Goal: Register for event/course

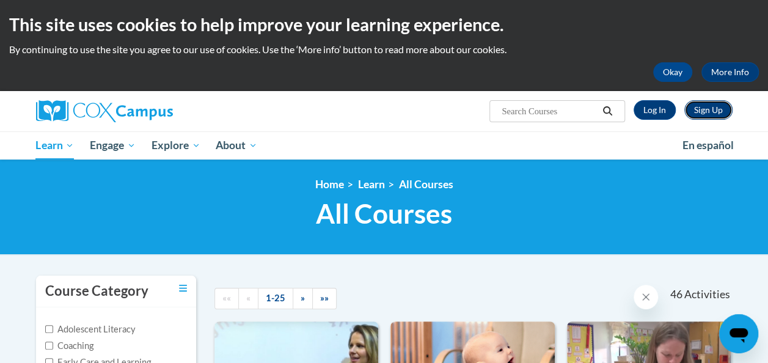
click at [711, 112] on link "Sign Up" at bounding box center [708, 110] width 48 height 20
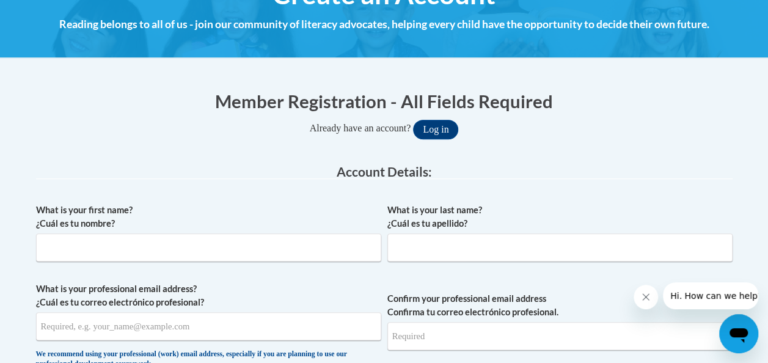
scroll to position [174, 0]
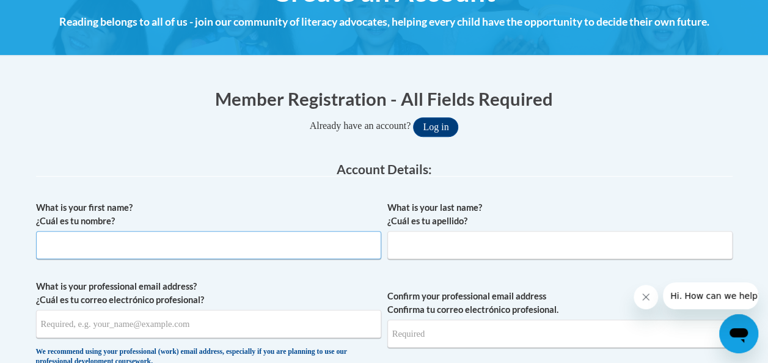
click at [163, 252] on input "What is your first name? ¿Cuál es tu nombre?" at bounding box center [208, 245] width 345 height 28
type input "[PERSON_NAME]"
click at [435, 254] on input "What is your last name? ¿Cuál es tu apellido?" at bounding box center [559, 245] width 345 height 28
type input "[PERSON_NAME]"
click at [316, 289] on label "What is your professional email address? ¿Cuál es tu correo electrónico profesi…" at bounding box center [208, 293] width 345 height 27
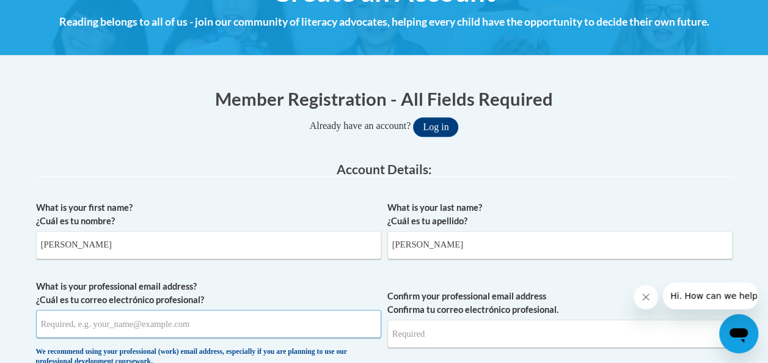
click at [316, 310] on input "What is your professional email address? ¿Cuál es tu correo electrónico profesi…" at bounding box center [208, 324] width 345 height 28
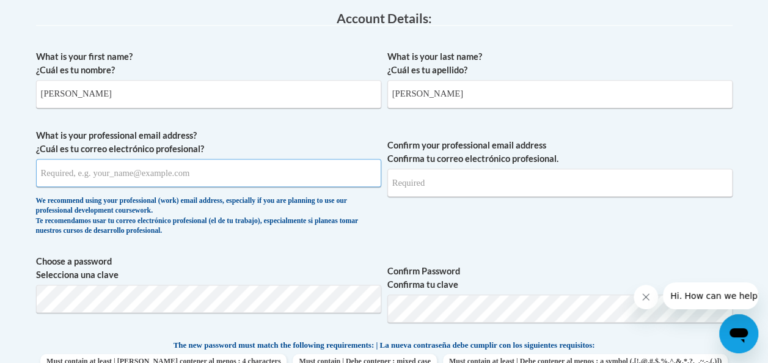
scroll to position [326, 0]
click at [177, 175] on input "What is your professional email address? ¿Cuál es tu correo electrónico profesi…" at bounding box center [208, 172] width 345 height 28
type input "kellynavarroozarka@gmail.com"
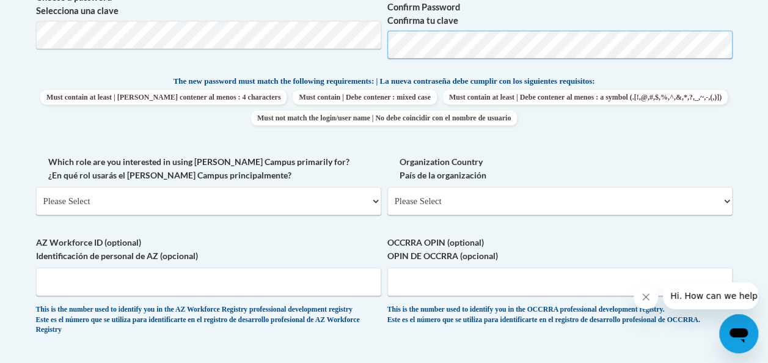
scroll to position [592, 0]
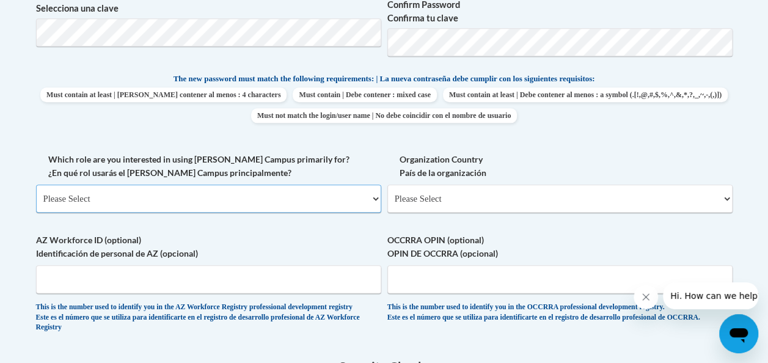
click at [328, 199] on select "Please Select College/University | Colegio/Universidad Community/Nonprofit Part…" at bounding box center [208, 199] width 345 height 28
select select "fbf2d438-af2f-41f8-98f1-81c410e29de3"
click at [36, 185] on select "Please Select College/University | Colegio/Universidad Community/Nonprofit Part…" at bounding box center [208, 199] width 345 height 28
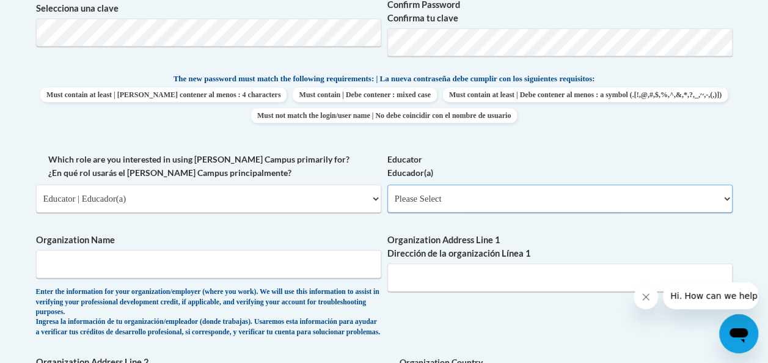
click at [434, 193] on select "Please Select Early Learning/Daycare Teacher/Family Home Care Provider | Maestr…" at bounding box center [559, 199] width 345 height 28
click at [480, 203] on select "Please Select Early Learning/Daycare Teacher/Family Home Care Provider | Maestr…" at bounding box center [559, 199] width 345 height 28
select select "8e40623d-54d0-45cd-9f92-5df65cd3f8cf"
click at [387, 185] on select "Please Select Early Learning/Daycare Teacher/Family Home Care Provider | Maestr…" at bounding box center [559, 199] width 345 height 28
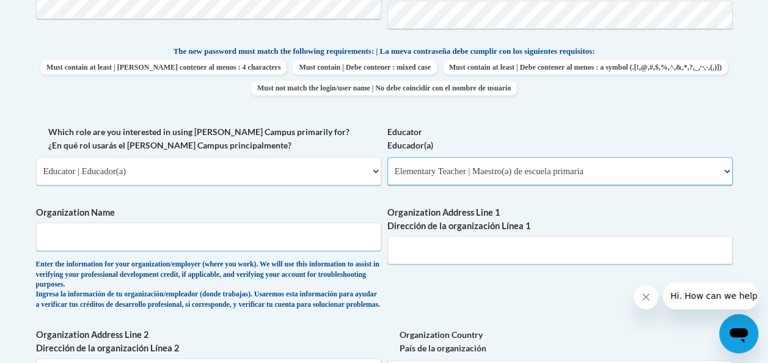
scroll to position [625, 0]
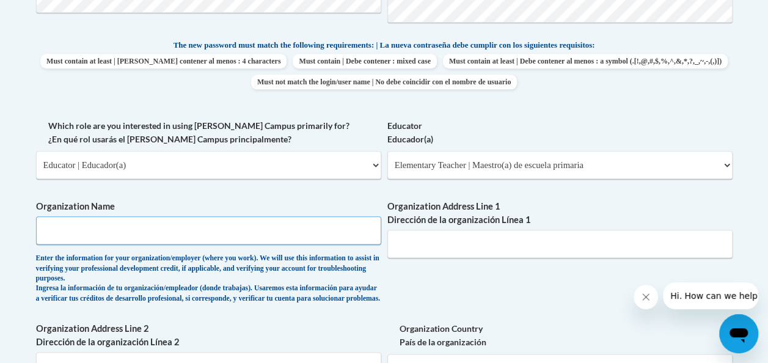
click at [262, 224] on input "Organization Name" at bounding box center [208, 230] width 345 height 28
click at [366, 189] on div "What is your first name? ¿Cuál es tu nombre? Kelly What is your last name? ¿Cuá…" at bounding box center [384, 129] width 697 height 771
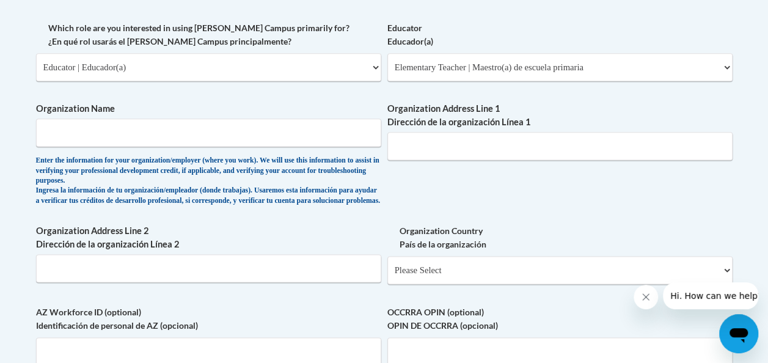
scroll to position [725, 0]
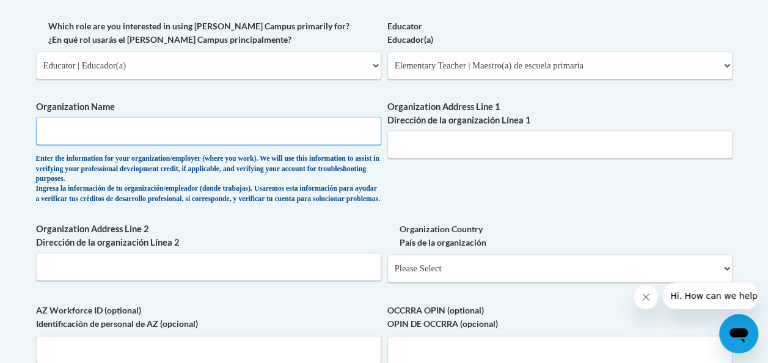
click at [256, 131] on input "Organization Name" at bounding box center [208, 131] width 345 height 28
click at [288, 93] on div "What is your first name? ¿Cuál es tu nombre? Kelly What is your last name? ¿Cuá…" at bounding box center [384, 29] width 697 height 771
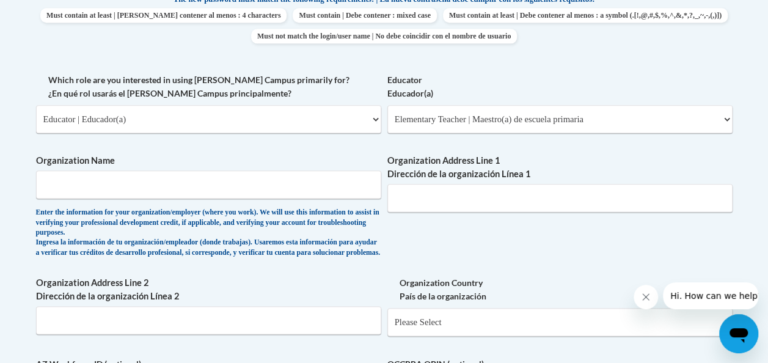
scroll to position [670, 0]
click at [342, 180] on input "Organization Name" at bounding box center [208, 185] width 345 height 28
type input "Teach For America Ignite Fellowship"
click at [433, 206] on input "Organization Address Line 1 Dirección de la organización Línea 1" at bounding box center [559, 199] width 345 height 28
click at [301, 180] on input "Teach For America Ignite Fellowship" at bounding box center [208, 185] width 345 height 28
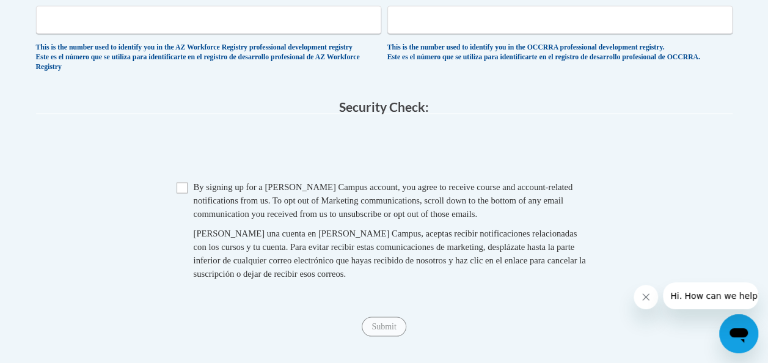
scroll to position [1057, 0]
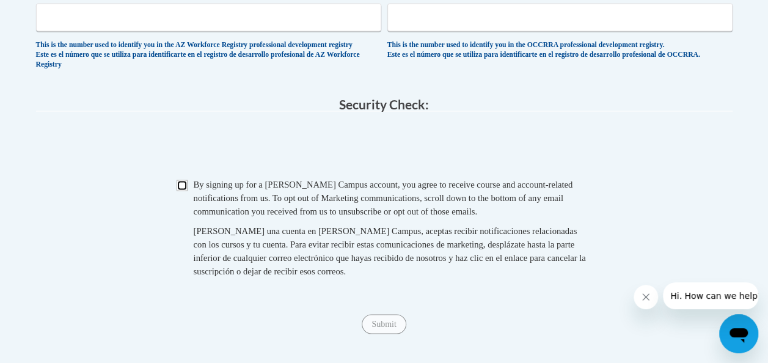
click at [177, 191] on input "Checkbox" at bounding box center [182, 185] width 11 height 11
checkbox input "true"
click at [386, 334] on input "Submit" at bounding box center [384, 324] width 44 height 20
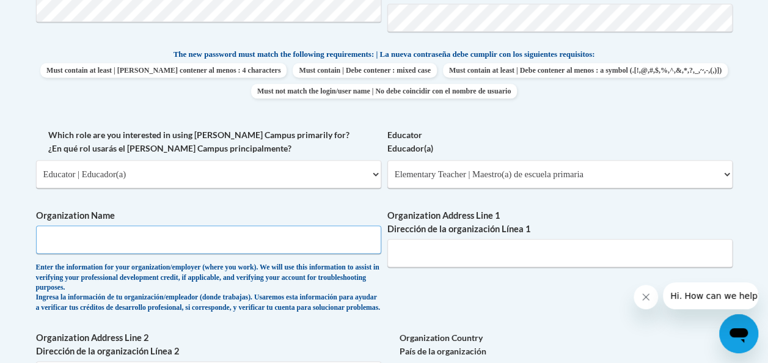
scroll to position [612, 0]
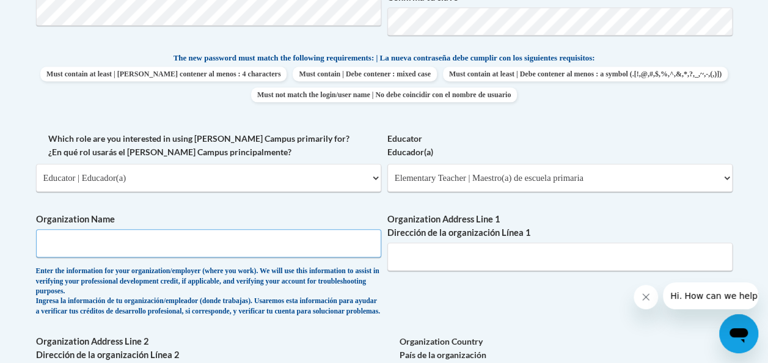
click at [330, 244] on input "Organization Name" at bounding box center [208, 243] width 345 height 28
type input "Teach For America"
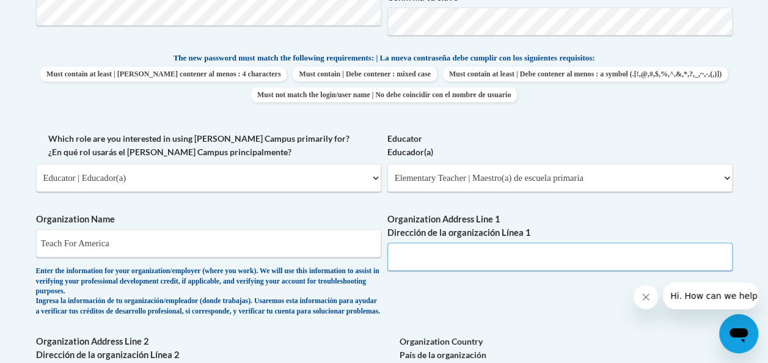
click at [468, 258] on input "Organization Address Line 1 Dirección de la organización Línea 1" at bounding box center [559, 257] width 345 height 28
paste input "25 Broadway New York NY 10004 USA"
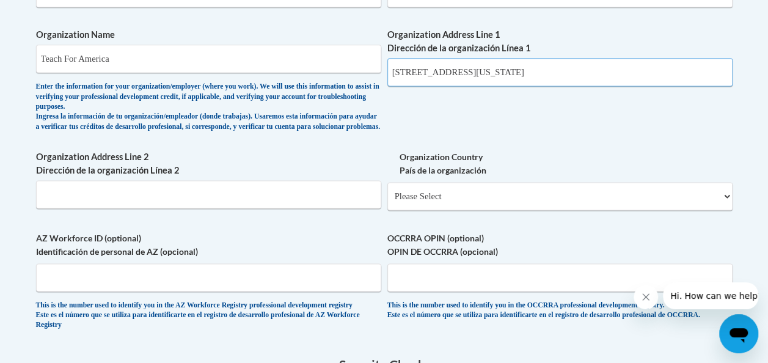
scroll to position [793, 0]
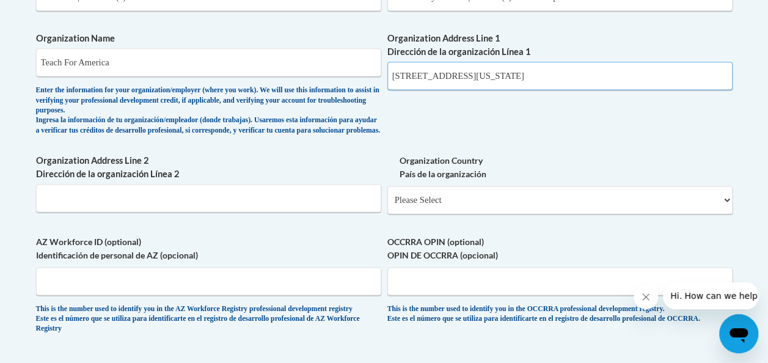
type input "25 Broadway New York NY 10004 USA"
click at [308, 136] on div "Enter the information for your organization/employer (where you work). We will …" at bounding box center [208, 111] width 345 height 50
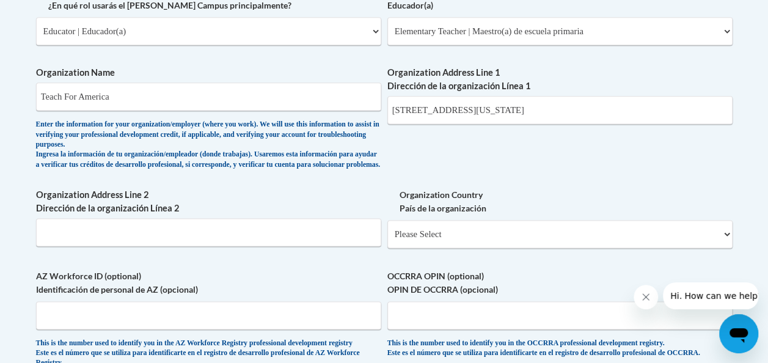
scroll to position [761, 0]
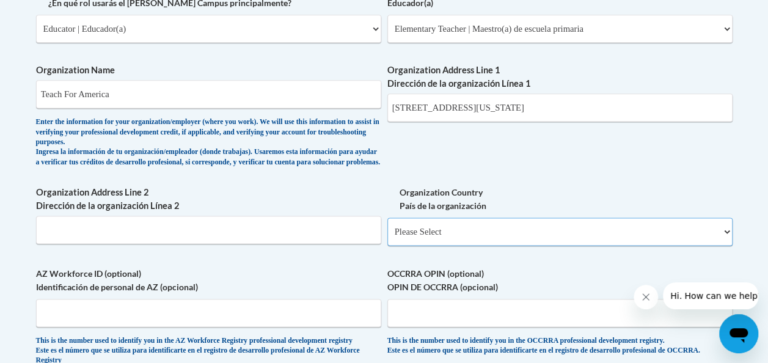
click at [408, 246] on select "Please Select United States | Estados Unidos Outside of the United States | Fue…" at bounding box center [559, 232] width 345 height 28
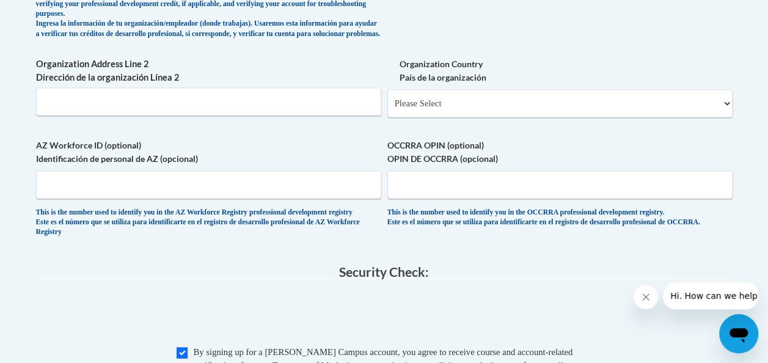
scroll to position [820, 0]
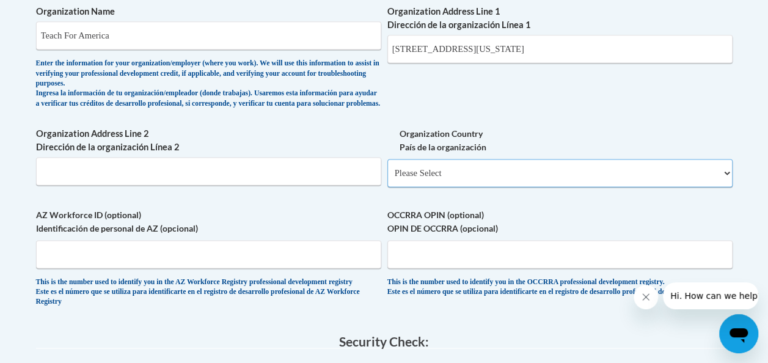
click at [457, 182] on select "Please Select United States | Estados Unidos Outside of the United States | Fue…" at bounding box center [559, 173] width 345 height 28
select select "ad49bcad-a171-4b2e-b99c-48b446064914"
click at [387, 168] on select "Please Select United States | Estados Unidos Outside of the United States | Fue…" at bounding box center [559, 173] width 345 height 28
select select
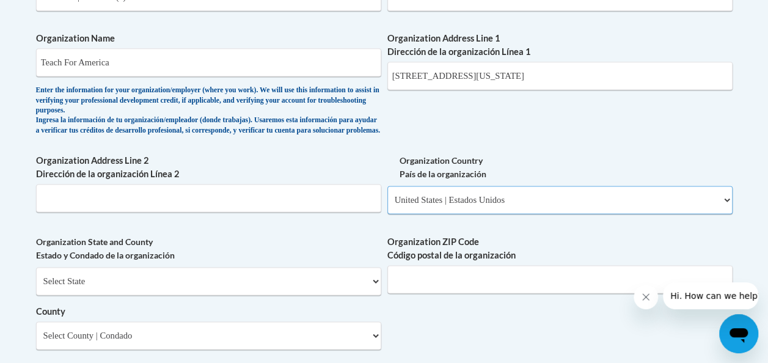
scroll to position [786, 0]
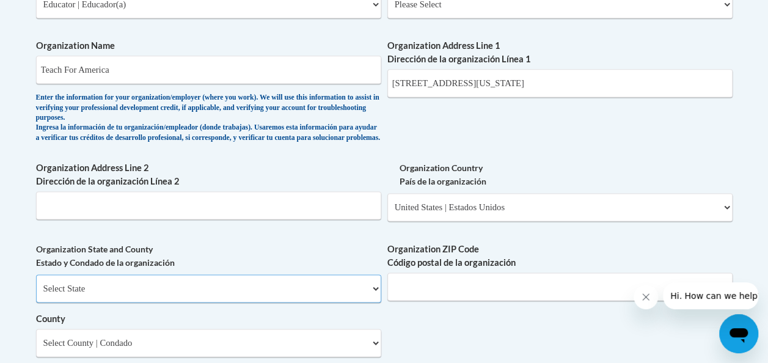
click at [209, 302] on select "Select State Alabama Alaska Arizona Arkansas California Colorado Connecticut De…" at bounding box center [208, 288] width 345 height 28
click at [160, 282] on span "Organization State and County Estado y Condado de la organización Select State …" at bounding box center [208, 300] width 345 height 114
click at [166, 295] on select "Select State Alabama Alaska Arizona Arkansas California Colorado Connecticut De…" at bounding box center [208, 288] width 345 height 28
select select "New York"
click at [36, 284] on select "Select State Alabama Alaska Arizona Arkansas California Colorado Connecticut De…" at bounding box center [208, 288] width 345 height 28
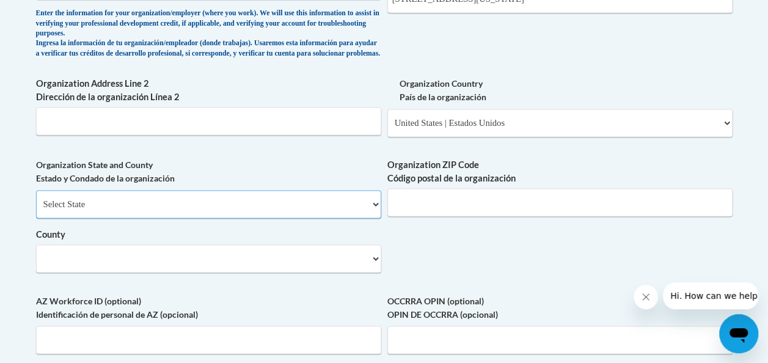
scroll to position [873, 0]
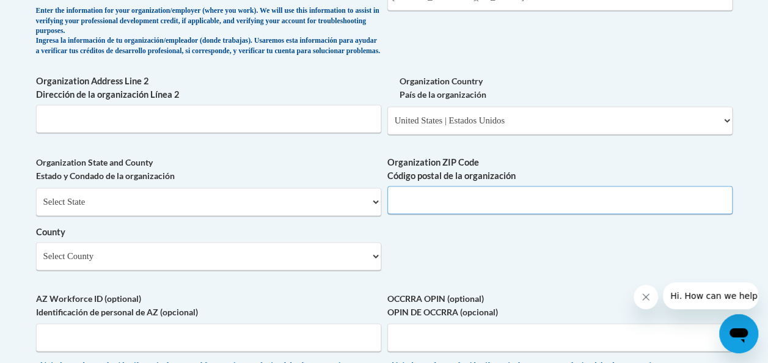
click at [417, 211] on input "Organization ZIP Code Código postal de la organización" at bounding box center [559, 200] width 345 height 28
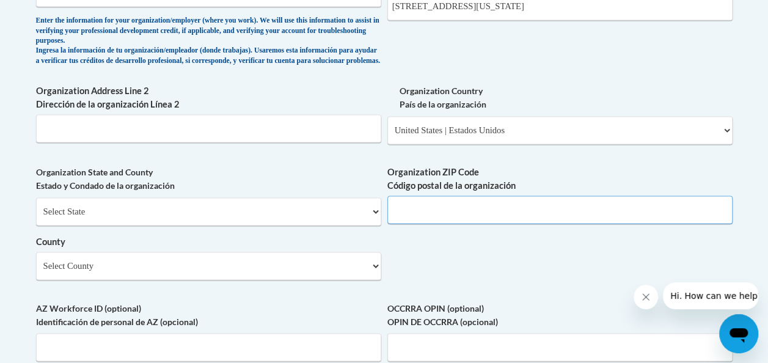
scroll to position [869, 0]
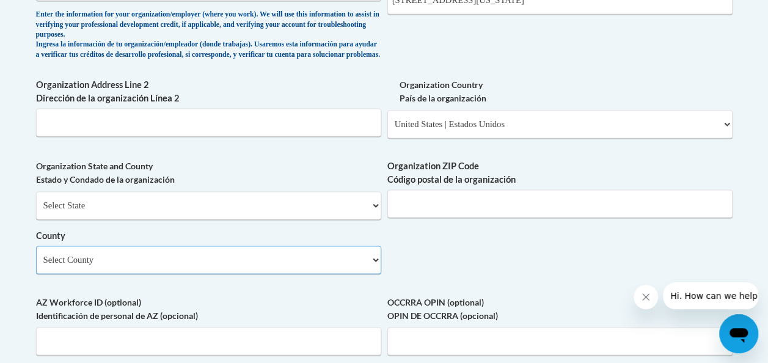
click at [276, 271] on select "Select County Albany Allegany Bronx Broome Cattaraugus Cayuga Chautauqua Chemun…" at bounding box center [208, 260] width 345 height 28
select select "New York"
click at [36, 255] on select "Select County Albany Allegany Bronx Broome Cattaraugus Cayuga Chautauqua Chemun…" at bounding box center [208, 260] width 345 height 28
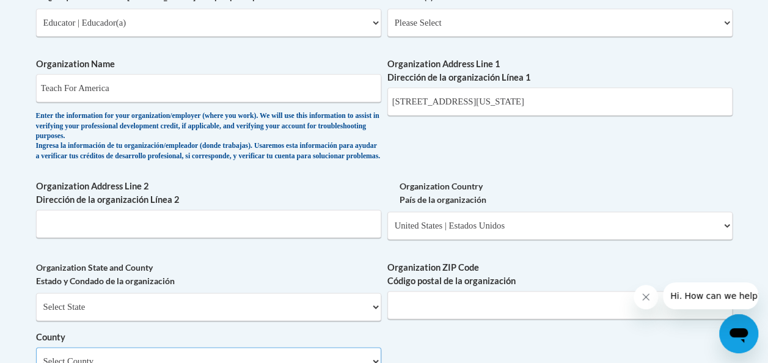
scroll to position [764, 0]
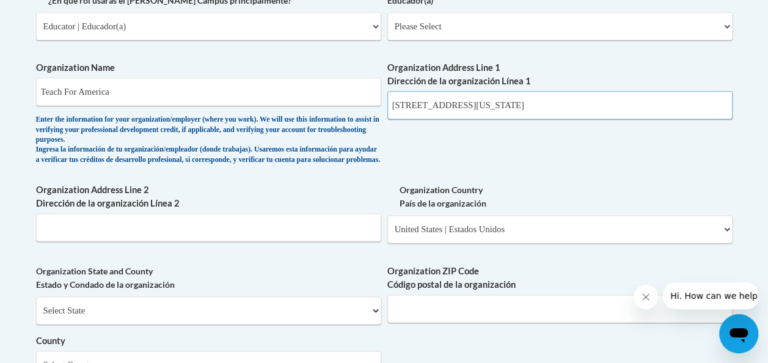
click at [519, 101] on input "25 Broadway New York NY 10004 USA" at bounding box center [559, 105] width 345 height 28
drag, startPoint x: 559, startPoint y: 103, endPoint x: 446, endPoint y: 104, distance: 112.4
click at [446, 104] on input "25 Broadway New York NY 10004 USA" at bounding box center [559, 105] width 345 height 28
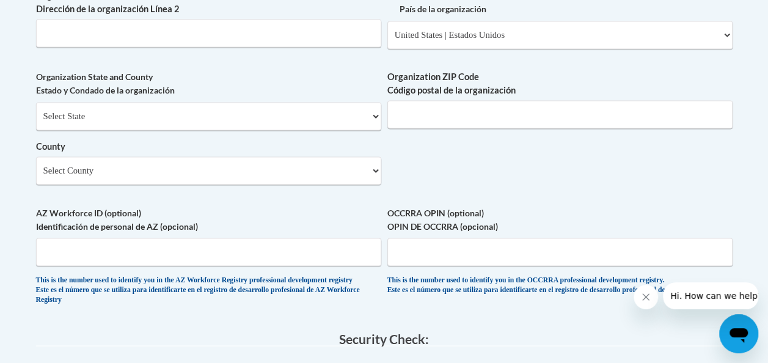
scroll to position [968, 0]
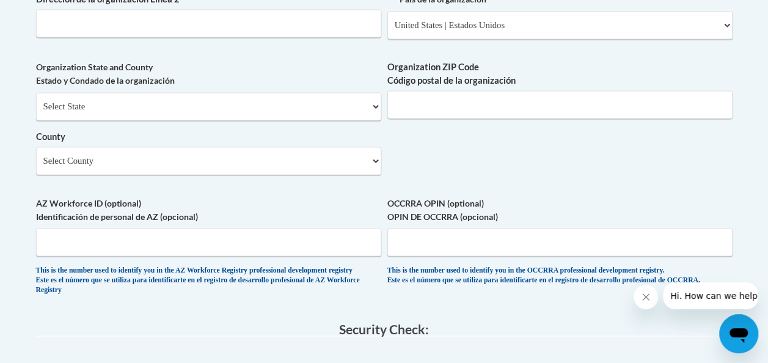
paste input "10004"
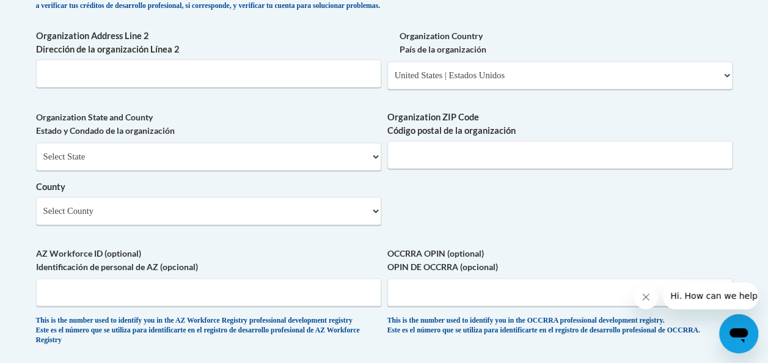
scroll to position [919, 0]
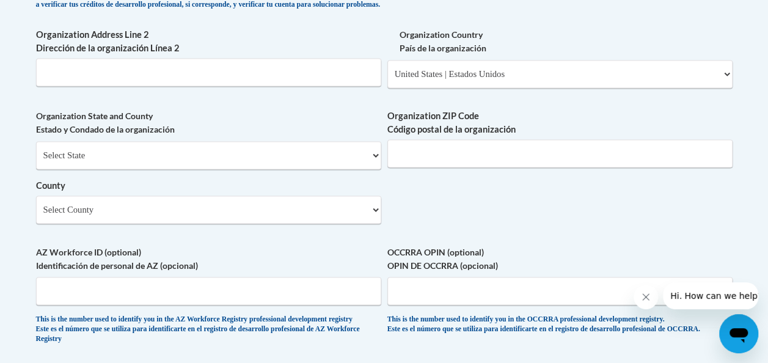
type input "25 Broadway"
click at [451, 155] on input "Organization ZIP Code Código postal de la organización" at bounding box center [559, 153] width 345 height 28
paste input "10004"
type input "10004"
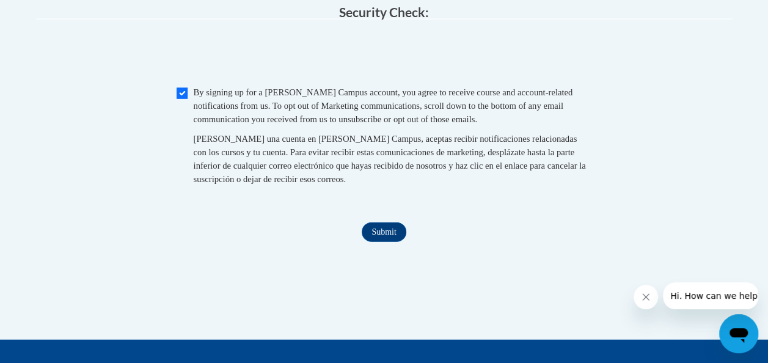
scroll to position [1289, 0]
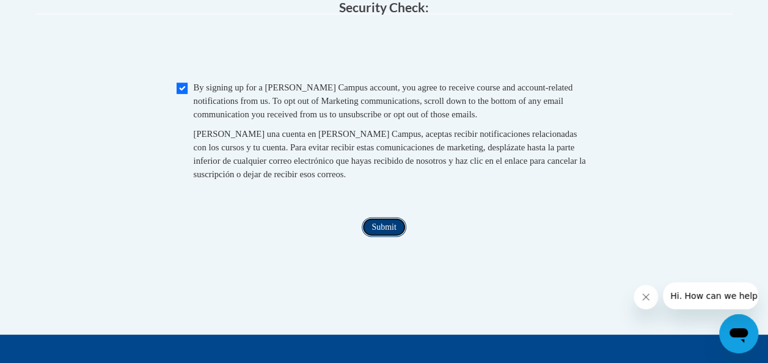
click at [375, 237] on input "Submit" at bounding box center [384, 228] width 44 height 20
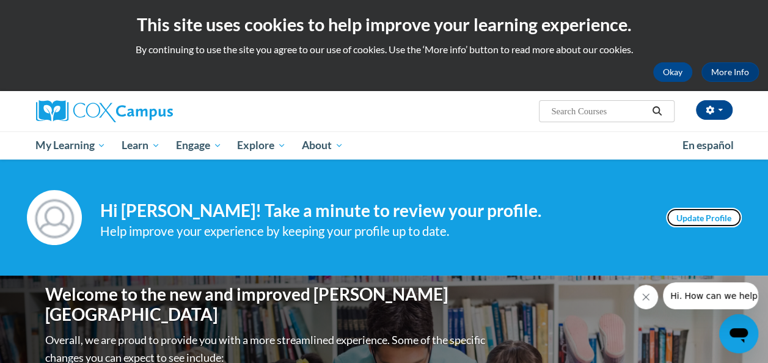
click at [687, 212] on link "Update Profile" at bounding box center [704, 218] width 76 height 20
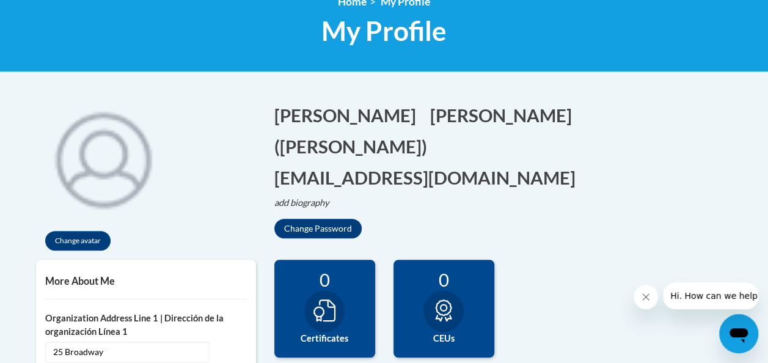
scroll to position [73, 0]
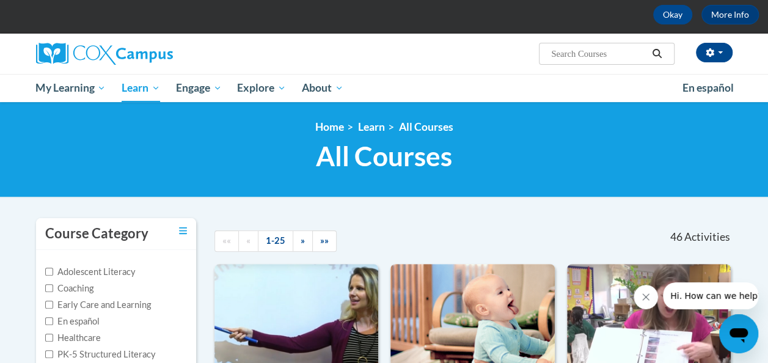
scroll to position [60, 0]
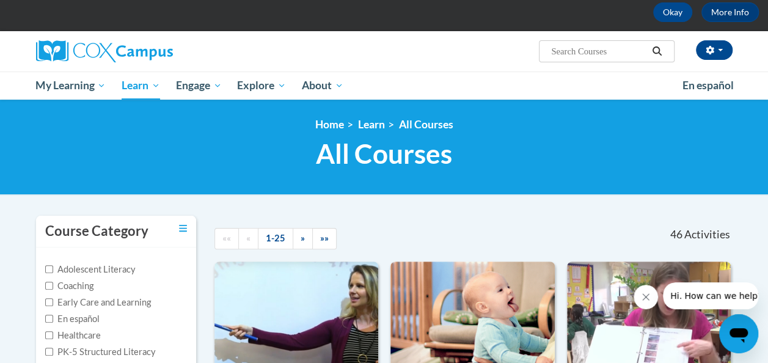
click at [576, 55] on input "Search..." at bounding box center [599, 51] width 98 height 15
paste input "Systematic and Explicit Phonics Instruction"
type input "Systematic and Explicit Phonics Instruction"
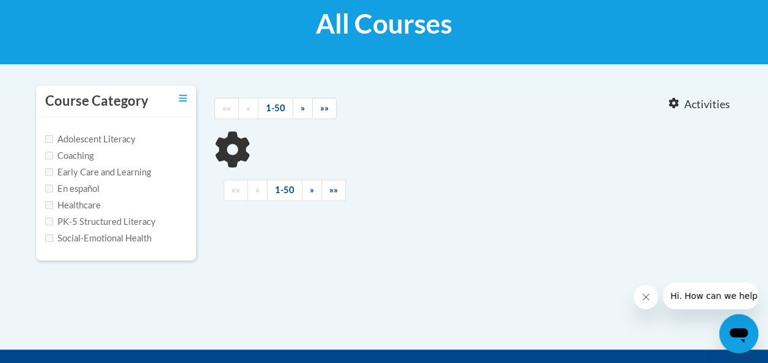
type input "Systematic and Explicit Phonics Instruction"
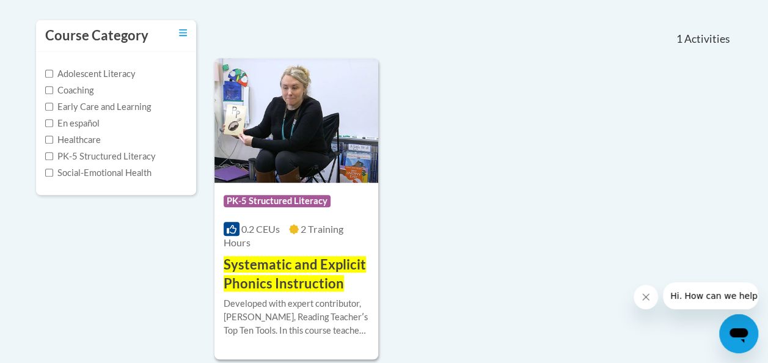
scroll to position [256, 0]
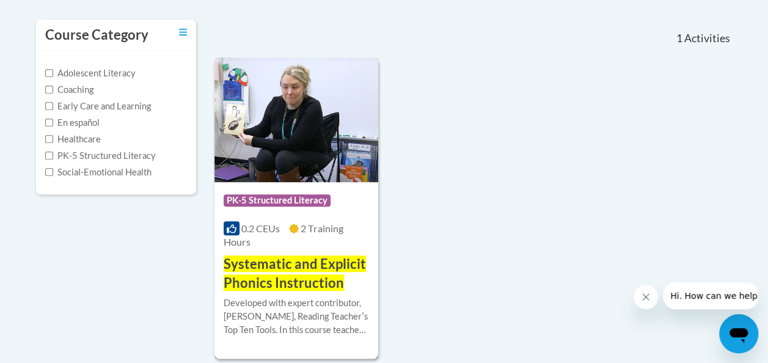
click at [320, 262] on span "Systematic and Explicit Phonics Instruction" at bounding box center [295, 272] width 142 height 35
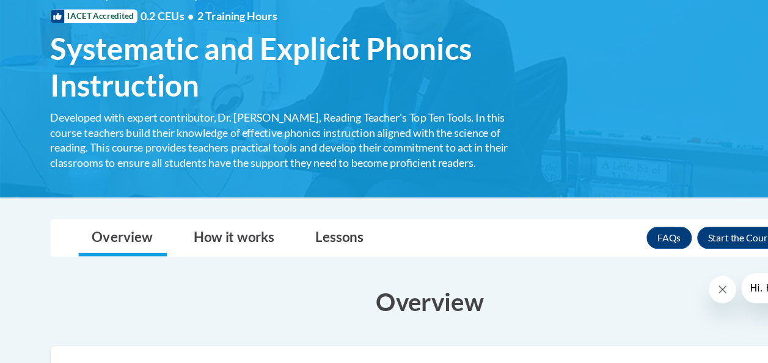
scroll to position [152, 0]
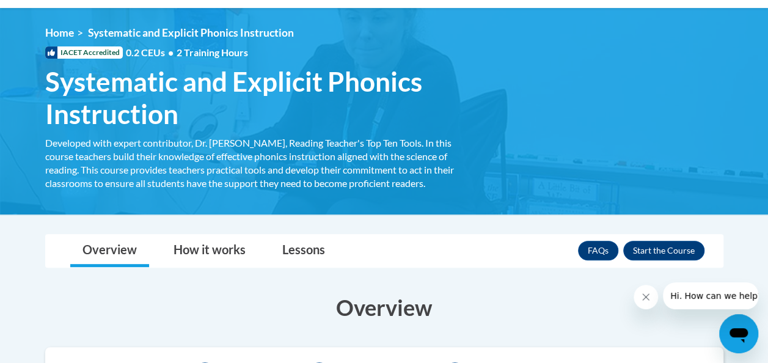
click at [33, 72] on div "<en>Home</en><fr>Accueil</fr><de>Zuhause</de><it>Casa</it><es>Casa</es><pt>Casa…" at bounding box center [384, 111] width 715 height 170
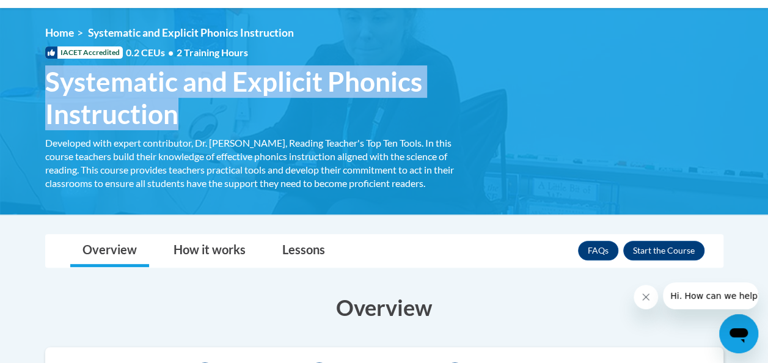
drag, startPoint x: 46, startPoint y: 81, endPoint x: 185, endPoint y: 115, distance: 142.4
click at [185, 115] on span "Systematic and Explicit Phonics Instruction" at bounding box center [256, 97] width 422 height 65
copy span "Systematic and Explicit Phonics Instruction"
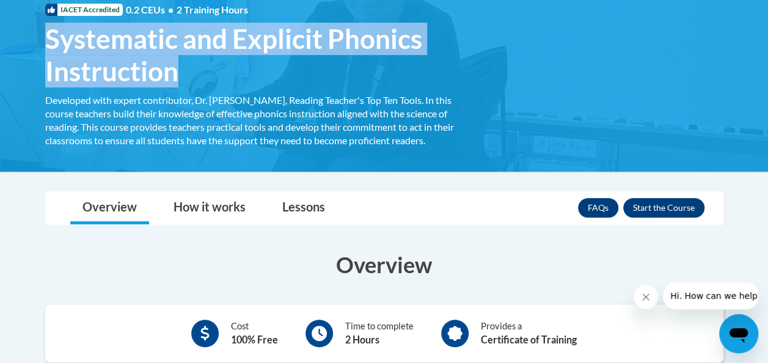
scroll to position [125, 0]
